Goal: Transaction & Acquisition: Purchase product/service

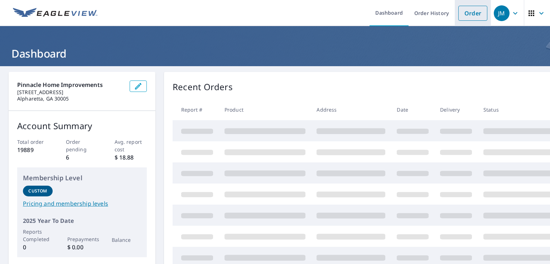
click at [473, 13] on link "Order" at bounding box center [472, 13] width 29 height 15
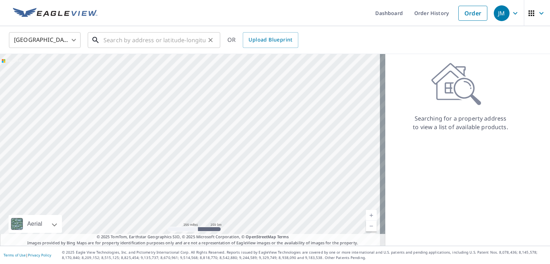
click at [142, 42] on input "text" at bounding box center [155, 40] width 102 height 20
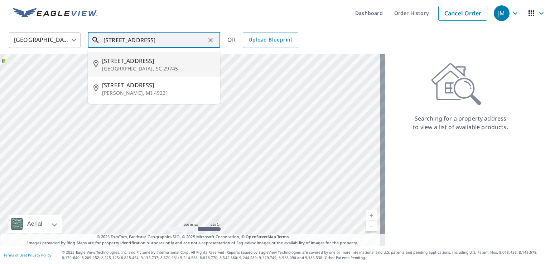
click at [178, 65] on p "[GEOGRAPHIC_DATA], SC 29745" at bounding box center [158, 68] width 112 height 7
type input "[STREET_ADDRESS]"
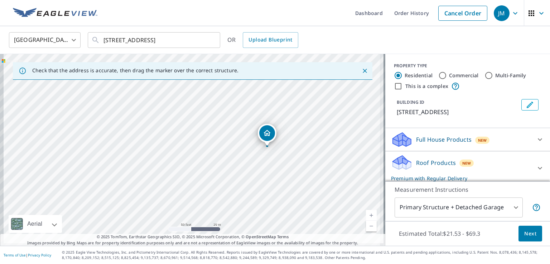
drag, startPoint x: 162, startPoint y: 142, endPoint x: 186, endPoint y: 115, distance: 36.6
click at [186, 115] on div "[STREET_ADDRESS]" at bounding box center [192, 150] width 385 height 192
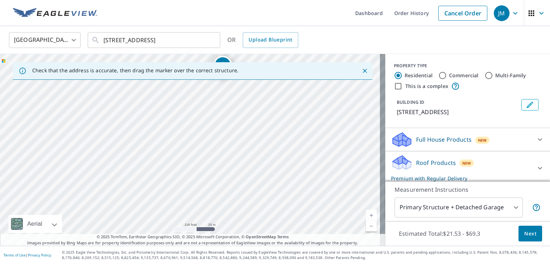
drag, startPoint x: 246, startPoint y: 181, endPoint x: 223, endPoint y: 135, distance: 50.9
click at [220, 118] on div "[STREET_ADDRESS]" at bounding box center [192, 150] width 385 height 192
click at [221, 132] on div "[STREET_ADDRESS]" at bounding box center [192, 150] width 385 height 192
drag, startPoint x: 234, startPoint y: 170, endPoint x: 217, endPoint y: 120, distance: 52.7
click at [217, 120] on div "[STREET_ADDRESS]" at bounding box center [192, 150] width 385 height 192
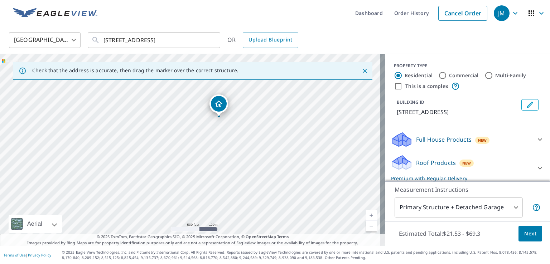
drag, startPoint x: 221, startPoint y: 137, endPoint x: 224, endPoint y: 154, distance: 17.1
click at [224, 154] on div "[STREET_ADDRESS]" at bounding box center [192, 150] width 385 height 192
drag, startPoint x: 195, startPoint y: 134, endPoint x: 192, endPoint y: 165, distance: 31.7
click at [192, 165] on div "[STREET_ADDRESS]" at bounding box center [192, 150] width 385 height 192
drag, startPoint x: 320, startPoint y: 161, endPoint x: 184, endPoint y: 118, distance: 141.7
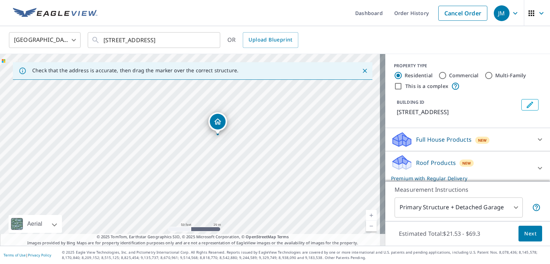
click at [184, 118] on div "[STREET_ADDRESS]" at bounding box center [192, 150] width 385 height 192
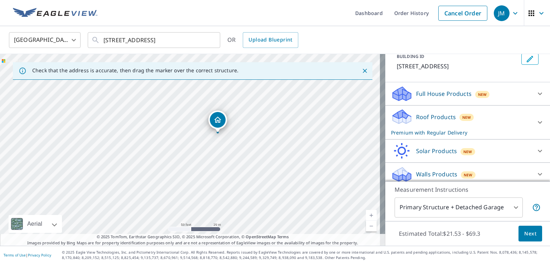
scroll to position [50, 0]
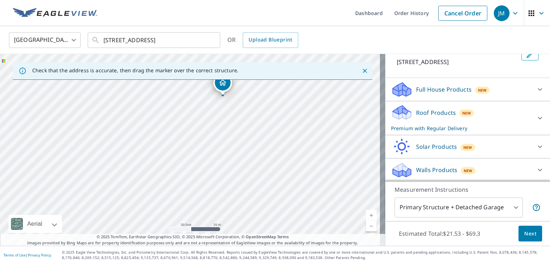
drag, startPoint x: 240, startPoint y: 151, endPoint x: 243, endPoint y: 140, distance: 11.6
click at [243, 140] on div "[STREET_ADDRESS]" at bounding box center [192, 150] width 385 height 192
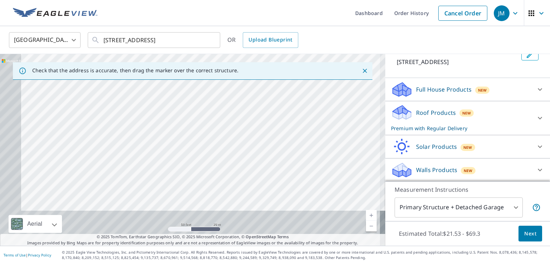
drag, startPoint x: 224, startPoint y: 175, endPoint x: 263, endPoint y: 109, distance: 76.3
click at [263, 109] on div "[STREET_ADDRESS]" at bounding box center [192, 150] width 385 height 192
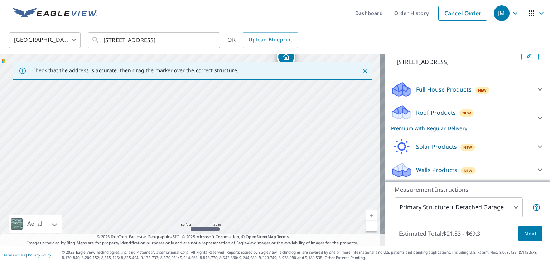
drag, startPoint x: 244, startPoint y: 159, endPoint x: 264, endPoint y: 196, distance: 42.5
click at [264, 195] on div "[STREET_ADDRESS]" at bounding box center [192, 150] width 385 height 192
click at [221, 171] on div "[STREET_ADDRESS]" at bounding box center [192, 150] width 385 height 192
drag, startPoint x: 311, startPoint y: 142, endPoint x: 206, endPoint y: 159, distance: 106.6
drag, startPoint x: 272, startPoint y: 160, endPoint x: 268, endPoint y: 154, distance: 8.0
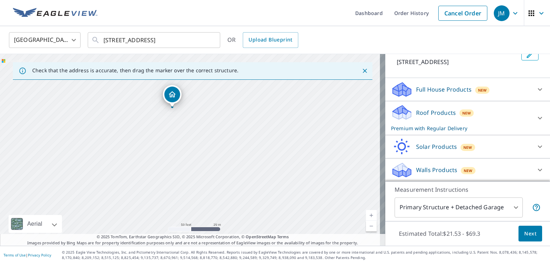
click at [268, 154] on div "[STREET_ADDRESS]" at bounding box center [192, 150] width 385 height 192
drag, startPoint x: 170, startPoint y: 97, endPoint x: 201, endPoint y: 189, distance: 96.6
click at [220, 176] on div "[STREET_ADDRESS]" at bounding box center [192, 150] width 385 height 192
drag, startPoint x: 193, startPoint y: 155, endPoint x: 258, endPoint y: 116, distance: 75.3
drag, startPoint x: 225, startPoint y: 161, endPoint x: 223, endPoint y: 172, distance: 10.9
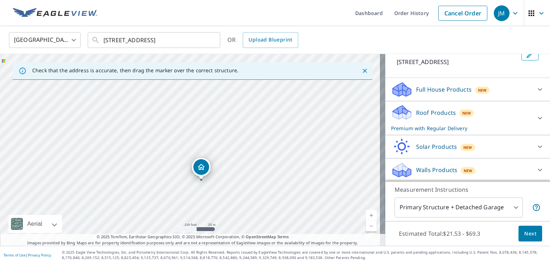
click at [223, 172] on div "[STREET_ADDRESS]" at bounding box center [192, 150] width 385 height 192
drag, startPoint x: 234, startPoint y: 167, endPoint x: 218, endPoint y: 184, distance: 23.6
click at [218, 184] on div "[STREET_ADDRESS]" at bounding box center [192, 150] width 385 height 192
drag, startPoint x: 246, startPoint y: 182, endPoint x: 245, endPoint y: 204, distance: 22.3
click at [245, 204] on div "[STREET_ADDRESS]" at bounding box center [192, 150] width 385 height 192
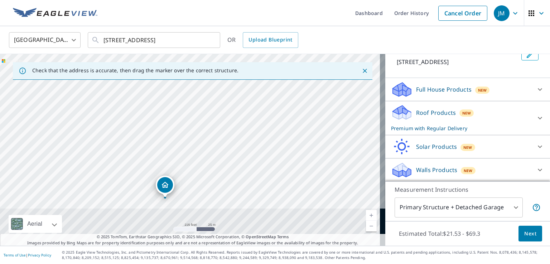
drag, startPoint x: 230, startPoint y: 105, endPoint x: 228, endPoint y: 99, distance: 6.0
click at [228, 99] on div "[STREET_ADDRESS]" at bounding box center [192, 150] width 385 height 192
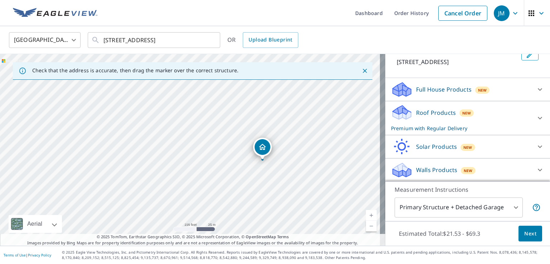
drag, startPoint x: 168, startPoint y: 179, endPoint x: 270, endPoint y: 146, distance: 107.2
drag, startPoint x: 195, startPoint y: 138, endPoint x: 238, endPoint y: 167, distance: 51.6
drag, startPoint x: 231, startPoint y: 165, endPoint x: 283, endPoint y: 189, distance: 57.5
click at [283, 189] on div "[STREET_ADDRESS]" at bounding box center [192, 150] width 385 height 192
drag, startPoint x: 239, startPoint y: 165, endPoint x: 151, endPoint y: 105, distance: 107.1
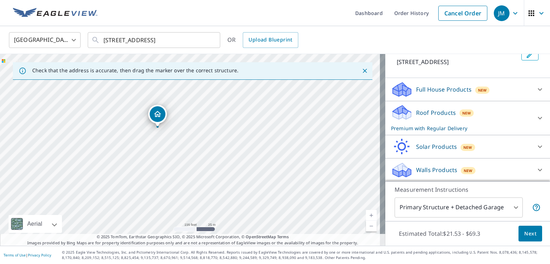
drag, startPoint x: 186, startPoint y: 130, endPoint x: 149, endPoint y: 108, distance: 42.9
drag, startPoint x: 182, startPoint y: 162, endPoint x: 207, endPoint y: 160, distance: 24.4
click at [207, 160] on div "[STREET_ADDRESS]" at bounding box center [192, 150] width 385 height 192
drag, startPoint x: 213, startPoint y: 136, endPoint x: 177, endPoint y: 91, distance: 57.1
drag, startPoint x: 163, startPoint y: 136, endPoint x: 179, endPoint y: 154, distance: 23.9
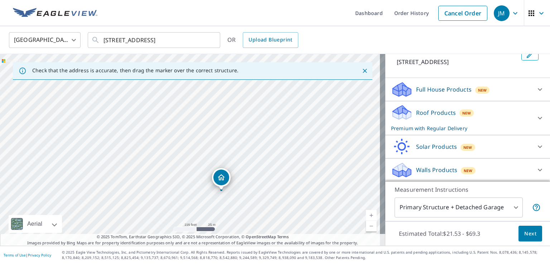
click at [179, 154] on div "[STREET_ADDRESS]" at bounding box center [192, 150] width 385 height 192
drag, startPoint x: 200, startPoint y: 132, endPoint x: 199, endPoint y: 111, distance: 21.1
click at [199, 111] on div "[STREET_ADDRESS]" at bounding box center [192, 150] width 385 height 192
click at [174, 98] on div "[STREET_ADDRESS]" at bounding box center [192, 150] width 385 height 192
drag, startPoint x: 200, startPoint y: 160, endPoint x: 184, endPoint y: 124, distance: 39.3
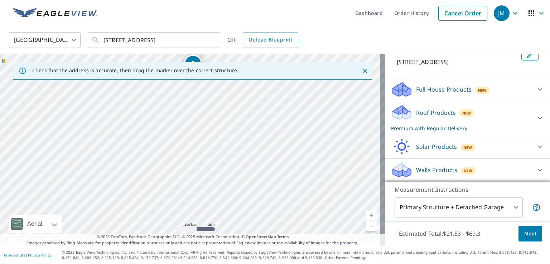
click at [184, 124] on div "[STREET_ADDRESS]" at bounding box center [192, 150] width 385 height 192
drag, startPoint x: 214, startPoint y: 132, endPoint x: 213, endPoint y: 124, distance: 8.3
click at [213, 124] on div "[STREET_ADDRESS]" at bounding box center [192, 150] width 385 height 192
drag, startPoint x: 200, startPoint y: 126, endPoint x: 193, endPoint y: 187, distance: 60.6
click at [193, 187] on div "[STREET_ADDRESS]" at bounding box center [192, 150] width 385 height 192
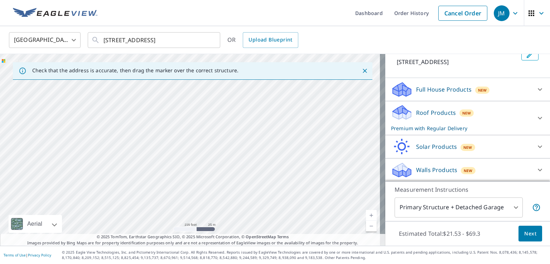
drag, startPoint x: 229, startPoint y: 194, endPoint x: 193, endPoint y: 96, distance: 104.4
click at [193, 92] on div "[STREET_ADDRESS]" at bounding box center [192, 150] width 385 height 192
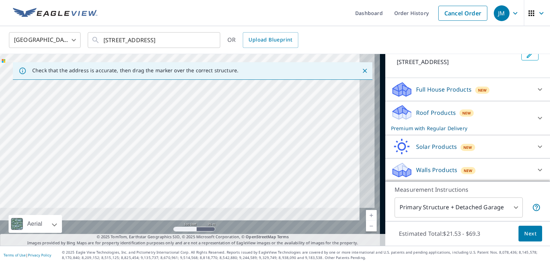
drag, startPoint x: 213, startPoint y: 167, endPoint x: 170, endPoint y: 92, distance: 86.3
click at [170, 92] on div "[STREET_ADDRESS]" at bounding box center [192, 150] width 385 height 192
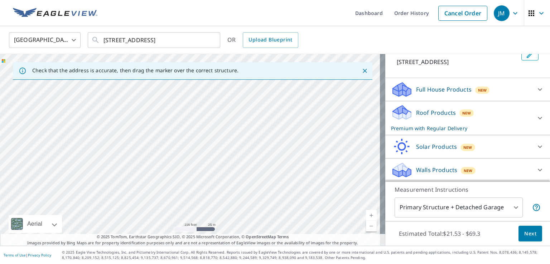
drag, startPoint x: 244, startPoint y: 181, endPoint x: 195, endPoint y: 98, distance: 96.2
click at [195, 98] on div "[STREET_ADDRESS]" at bounding box center [192, 150] width 385 height 192
click at [268, 167] on div "[STREET_ADDRESS]" at bounding box center [192, 150] width 385 height 192
drag, startPoint x: 211, startPoint y: 161, endPoint x: 224, endPoint y: 134, distance: 30.1
click at [224, 134] on div "[STREET_ADDRESS]" at bounding box center [192, 150] width 385 height 192
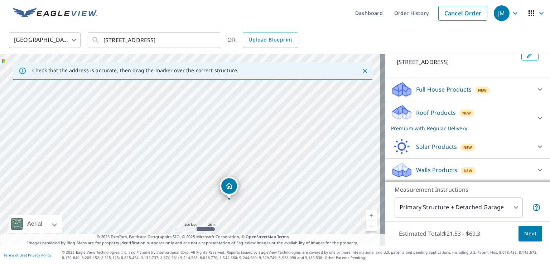
drag, startPoint x: 204, startPoint y: 106, endPoint x: 231, endPoint y: 189, distance: 87.3
drag, startPoint x: 240, startPoint y: 136, endPoint x: 238, endPoint y: 125, distance: 11.6
click at [238, 125] on div "[STREET_ADDRESS]" at bounding box center [192, 150] width 385 height 192
drag, startPoint x: 183, startPoint y: 87, endPoint x: 234, endPoint y: 214, distance: 136.6
drag, startPoint x: 238, startPoint y: 197, endPoint x: 186, endPoint y: 114, distance: 98.6
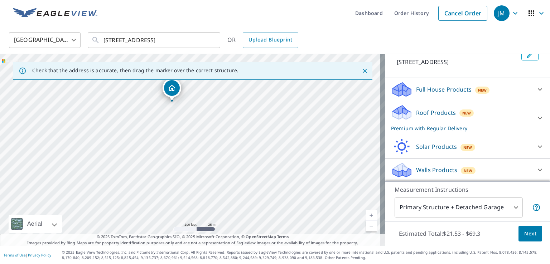
click at [216, 145] on div "[STREET_ADDRESS]" at bounding box center [192, 150] width 385 height 192
drag, startPoint x: 169, startPoint y: 86, endPoint x: 327, endPoint y: 202, distance: 196.0
drag, startPoint x: 268, startPoint y: 216, endPoint x: 279, endPoint y: 227, distance: 16.2
click at [279, 227] on div "[STREET_ADDRESS]" at bounding box center [192, 150] width 385 height 192
drag
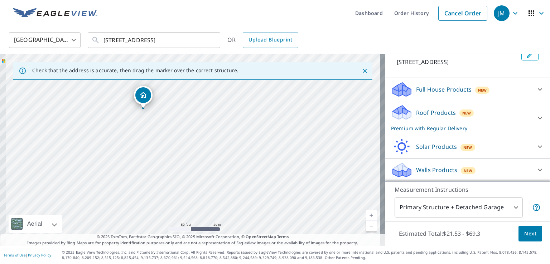
drag, startPoint x: 165, startPoint y: 167, endPoint x: 230, endPoint y: 193, distance: 70.0
click at [228, 192] on div "[STREET_ADDRESS]" at bounding box center [192, 150] width 385 height 192
drag, startPoint x: 168, startPoint y: 108, endPoint x: 226, endPoint y: 143, distance: 68.2
drag, startPoint x: 291, startPoint y: 164, endPoint x: 338, endPoint y: 211, distance: 66.1
click at [338, 211] on div "[STREET_ADDRESS]" at bounding box center [192, 150] width 385 height 192
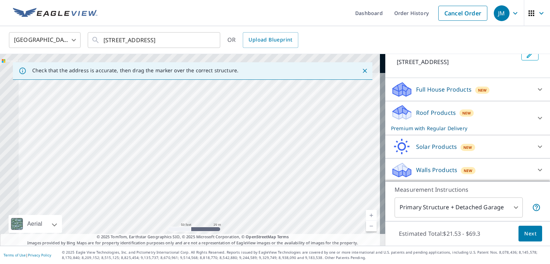
click at [295, 222] on div "[STREET_ADDRESS]" at bounding box center [192, 150] width 385 height 192
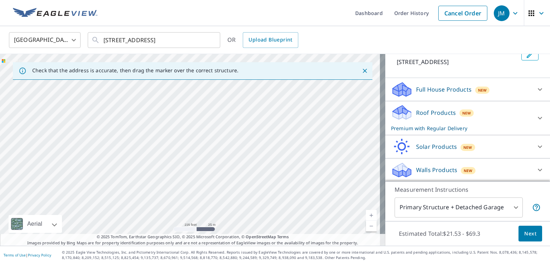
click at [287, 198] on div "[STREET_ADDRESS]" at bounding box center [192, 150] width 385 height 192
drag, startPoint x: 251, startPoint y: 182, endPoint x: 251, endPoint y: 140, distance: 41.6
click at [251, 140] on div "[STREET_ADDRESS]" at bounding box center [192, 150] width 385 height 192
drag, startPoint x: 304, startPoint y: 178, endPoint x: 200, endPoint y: 124, distance: 117.6
drag, startPoint x: 207, startPoint y: 131, endPoint x: 241, endPoint y: 155, distance: 41.1
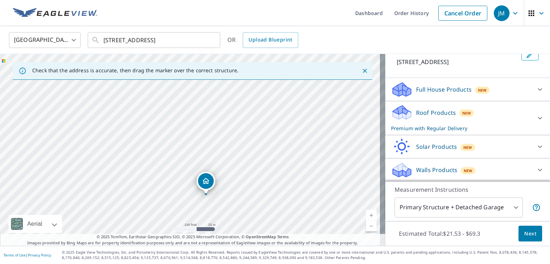
click at [241, 155] on div "[STREET_ADDRESS]" at bounding box center [192, 150] width 385 height 192
drag, startPoint x: 206, startPoint y: 178, endPoint x: 242, endPoint y: 150, distance: 45.5
click at [524, 231] on span "Next" at bounding box center [530, 234] width 12 height 9
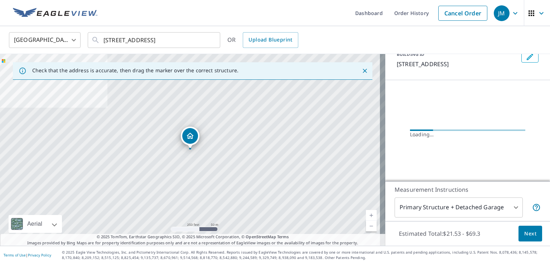
scroll to position [54, 0]
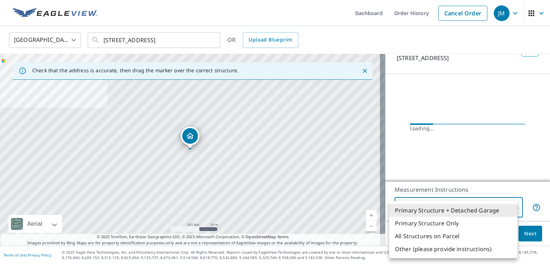
click at [475, 208] on body "JM JM Dashboard Order History Cancel Order JM [GEOGRAPHIC_DATA] [GEOGRAPHIC_DAT…" at bounding box center [275, 132] width 550 height 264
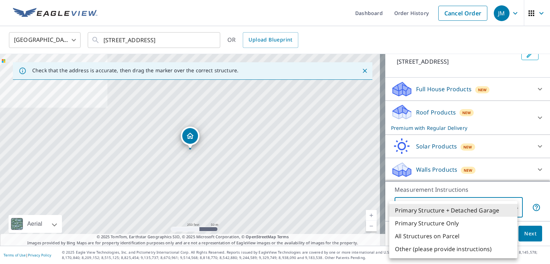
scroll to position [50, 0]
click at [475, 208] on li "Primary Structure + Detached Garage" at bounding box center [453, 210] width 128 height 13
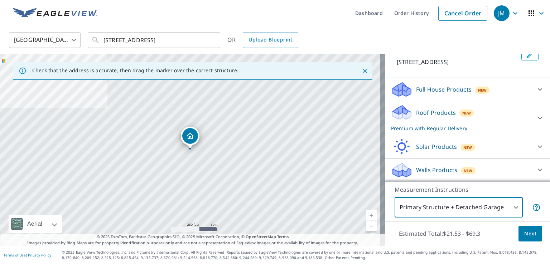
click at [485, 119] on div "Roof Products New Premium with Regular Delivery" at bounding box center [461, 118] width 140 height 28
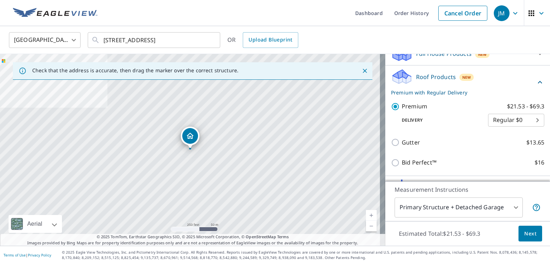
scroll to position [122, 0]
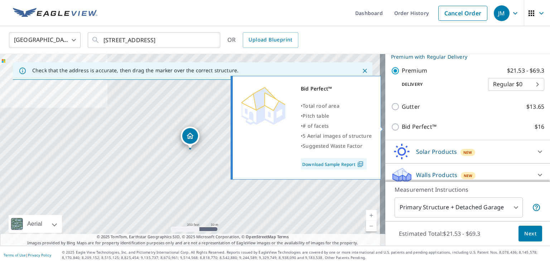
click at [391, 126] on input "Bid Perfect™ $16" at bounding box center [396, 127] width 11 height 9
checkbox input "true"
checkbox input "false"
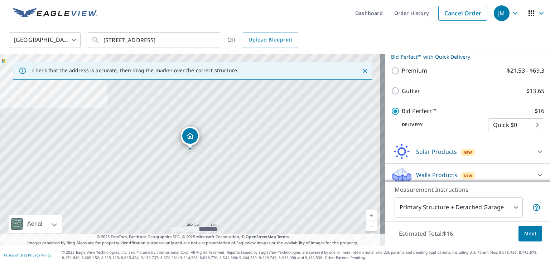
click at [490, 127] on body "JM JM Dashboard Order History Cancel Order JM [GEOGRAPHIC_DATA] [GEOGRAPHIC_DAT…" at bounding box center [275, 132] width 550 height 264
click at [490, 127] on li "Quick $0" at bounding box center [505, 124] width 56 height 13
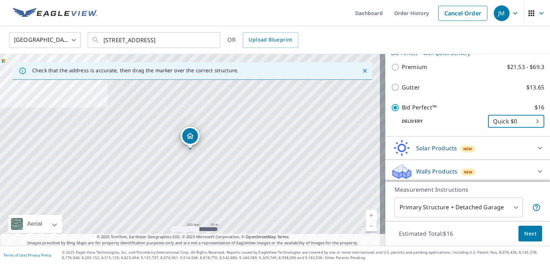
scroll to position [126, 0]
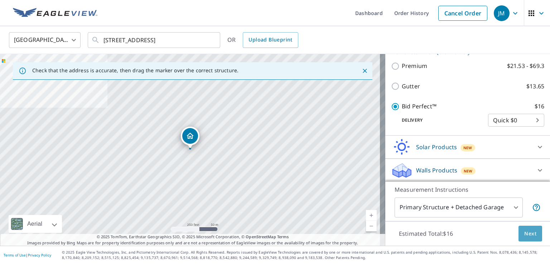
click at [532, 235] on button "Next" at bounding box center [531, 234] width 24 height 16
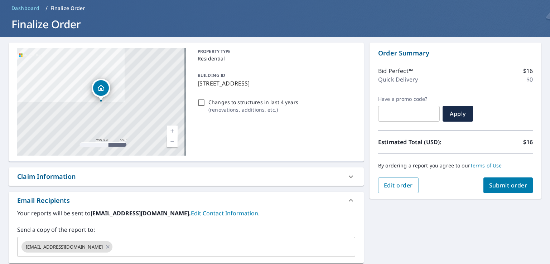
scroll to position [72, 0]
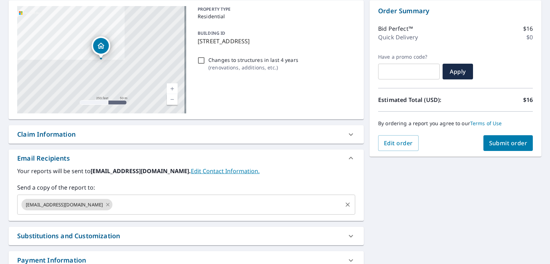
click at [105, 207] on icon at bounding box center [108, 205] width 6 height 8
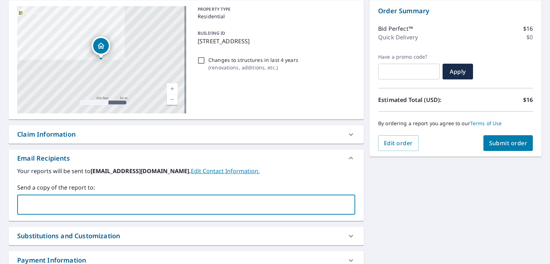
click at [88, 207] on input "text" at bounding box center [180, 205] width 321 height 14
click at [130, 204] on input "[EMAIL_ADDRESS][DOMAIN_NAME]" at bounding box center [180, 205] width 321 height 14
type input "[EMAIL_ADDRESS][DOMAIN_NAME]"
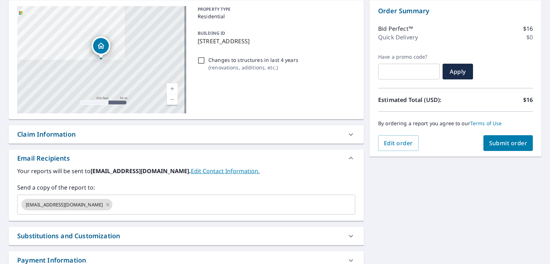
click at [164, 222] on div "[STREET_ADDRESS] Aerial Road A standard road map Aerial A detailed look from ab…" at bounding box center [186, 146] width 355 height 292
click at [145, 208] on input "text" at bounding box center [228, 205] width 228 height 14
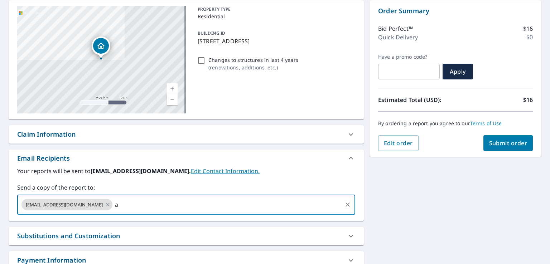
type input "a"
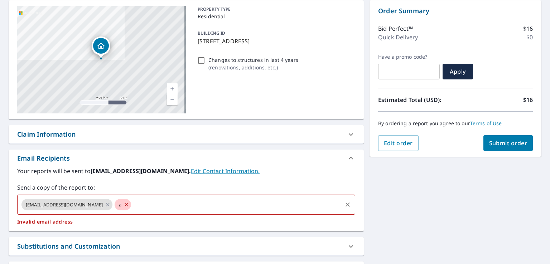
click at [124, 206] on icon at bounding box center [127, 205] width 6 height 8
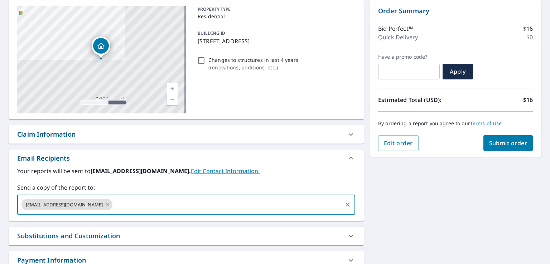
paste input "[EMAIL_ADDRESS][DOMAIN_NAME]"
click at [271, 207] on input "[EMAIL_ADDRESS][DOMAIN_NAME]" at bounding box center [228, 205] width 228 height 14
click at [256, 214] on div "[EMAIL_ADDRESS][DOMAIN_NAME] [EMAIL_ADDRESS][DOMAIN_NAME] ​" at bounding box center [186, 205] width 338 height 20
type input "[EMAIL_ADDRESS][DOMAIN_NAME]"
click at [248, 219] on div "Your reports will be sent to [EMAIL_ADDRESS][DOMAIN_NAME]. Edit Contact Informa…" at bounding box center [186, 194] width 355 height 54
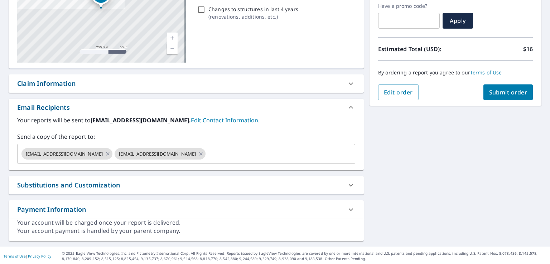
scroll to position [123, 0]
click at [490, 88] on span "Submit order" at bounding box center [508, 92] width 38 height 8
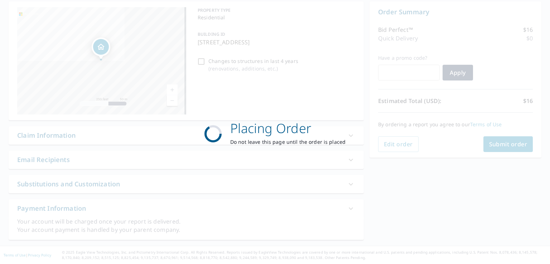
scroll to position [70, 0]
